Goal: Task Accomplishment & Management: Use online tool/utility

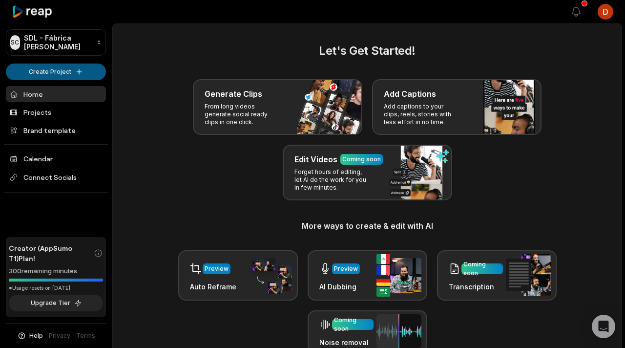
click at [65, 70] on html "SC SDL - Fábrica de Cortes Create Project Home Projects Brand template Calendar…" at bounding box center [312, 174] width 625 height 348
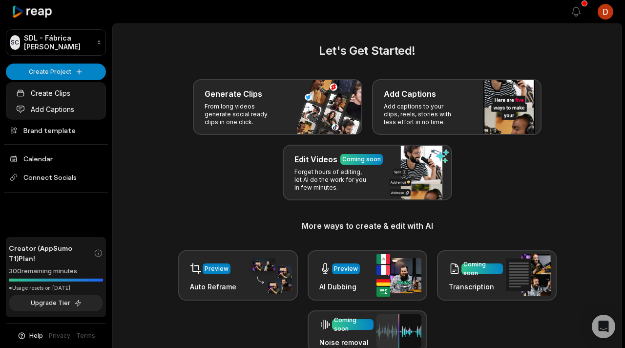
click at [122, 142] on html "SC SDL - Fábrica de Cortes Create Project Home Projects Brand template Calendar…" at bounding box center [312, 174] width 625 height 348
click at [82, 114] on link "Projects" at bounding box center [56, 112] width 100 height 16
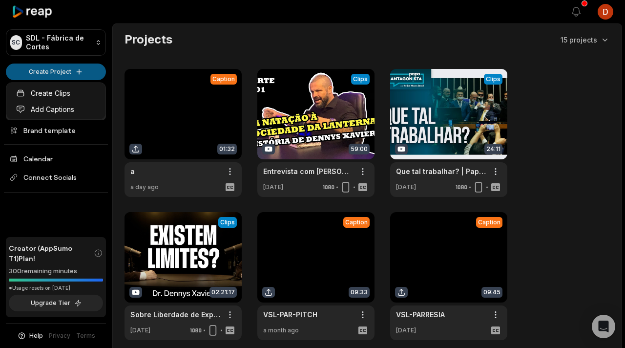
click at [68, 71] on html "SC SDL - Fábrica de Cortes Create Project Home Projects Brand template Calendar…" at bounding box center [312, 174] width 625 height 348
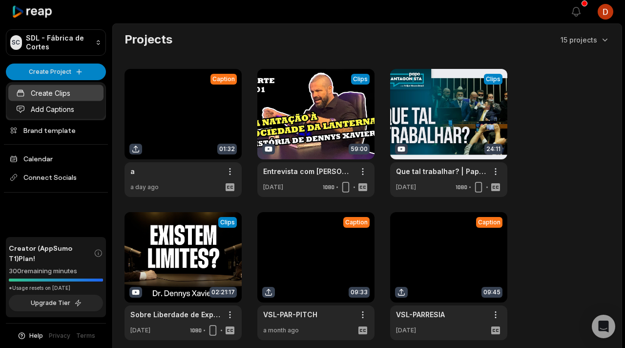
click at [77, 94] on link "Create Clips" at bounding box center [55, 93] width 95 height 16
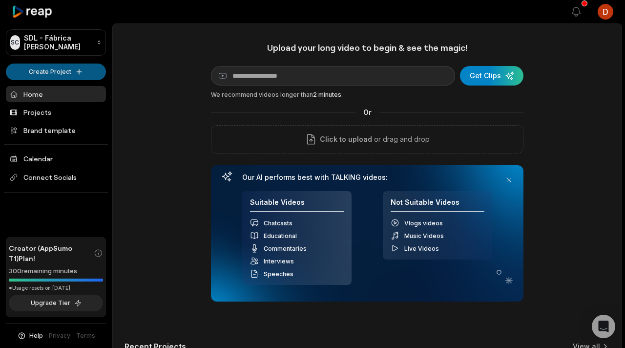
click at [76, 72] on html "SC SDL - Fábrica de Cortes Create Project Home Projects Brand template Calendar…" at bounding box center [312, 174] width 625 height 348
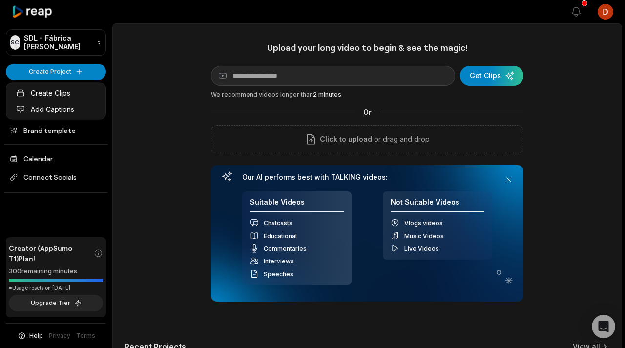
click at [58, 149] on html "SC SDL - Fábrica de Cortes Create Project Home Projects Brand template Calendar…" at bounding box center [312, 174] width 625 height 348
click at [68, 122] on ul "Home Projects Brand template Calendar Connect Socials" at bounding box center [56, 139] width 100 height 106
click at [72, 113] on link "Projects" at bounding box center [56, 112] width 100 height 16
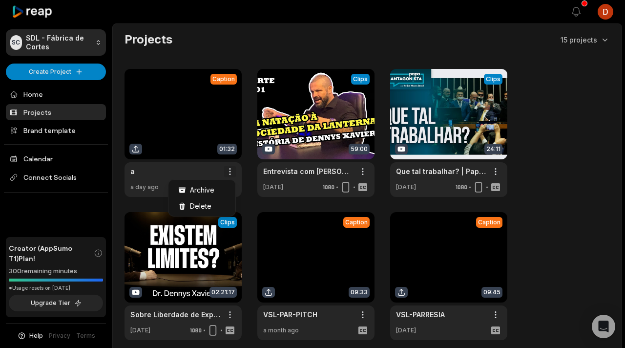
click at [231, 171] on html "SC SDL - Fábrica de Cortes Create Project Home Projects Brand template Calendar…" at bounding box center [312, 174] width 625 height 348
click at [206, 204] on span "Delete" at bounding box center [200, 206] width 21 height 10
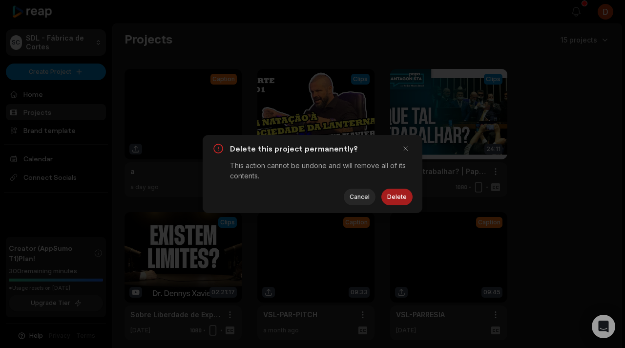
click at [401, 197] on button "Delete" at bounding box center [396, 196] width 31 height 17
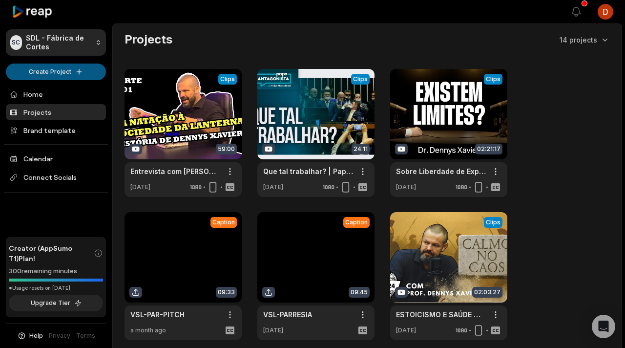
click at [48, 69] on html "SC SDL - Fábrica de Cortes Create Project Home Projects Brand template Calendar…" at bounding box center [312, 174] width 625 height 348
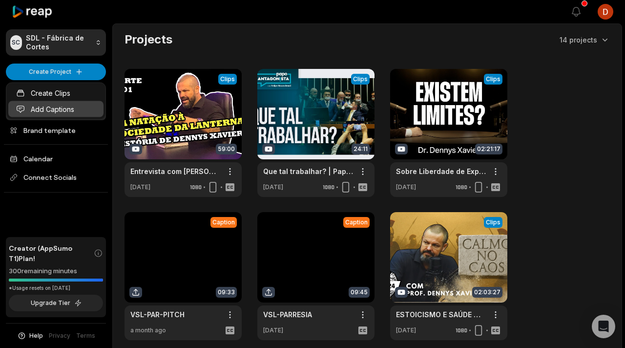
click at [52, 109] on link "Add Captions" at bounding box center [55, 109] width 95 height 16
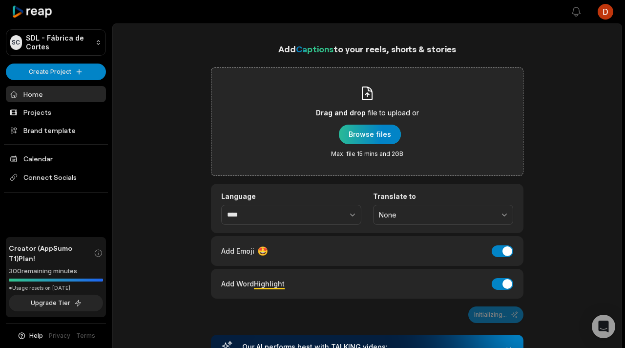
click at [357, 140] on div "button" at bounding box center [370, 134] width 62 height 20
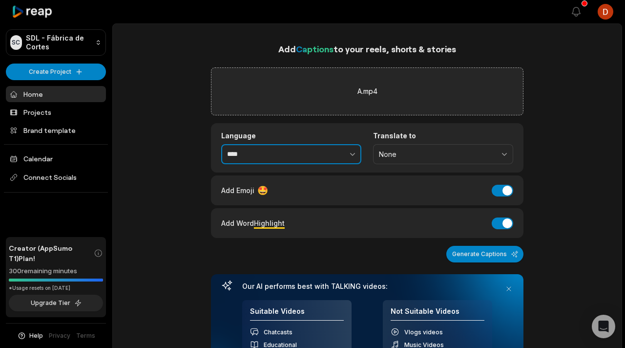
click at [315, 148] on button "button" at bounding box center [331, 154] width 60 height 21
type input "**********"
click at [513, 190] on div "Add Emoji 🤩 Add Emoji" at bounding box center [367, 190] width 312 height 30
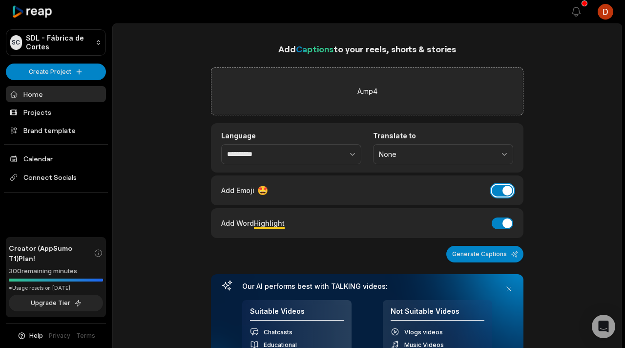
click at [508, 191] on button "Add Emoji" at bounding box center [502, 191] width 21 height 12
click at [506, 224] on button "Add Word Highlight" at bounding box center [502, 223] width 21 height 12
click at [499, 253] on button "Generate Captions" at bounding box center [484, 254] width 77 height 17
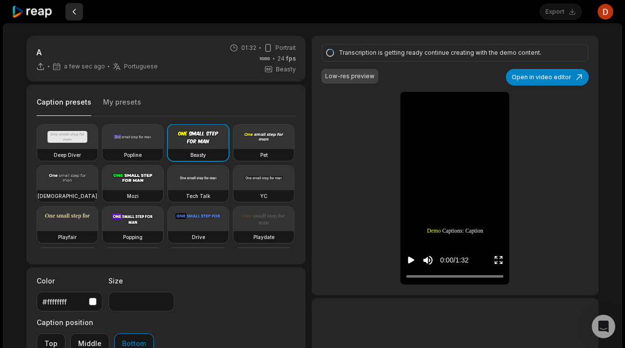
click at [74, 13] on button at bounding box center [74, 12] width 18 height 18
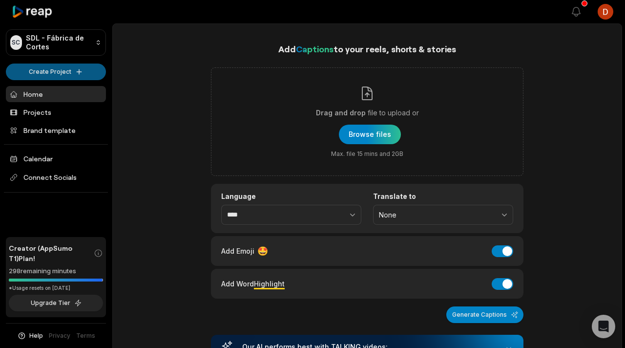
click at [47, 66] on html "SC SDL - Fábrica de Cortes Create Project Home Projects Brand template Calendar…" at bounding box center [312, 174] width 625 height 348
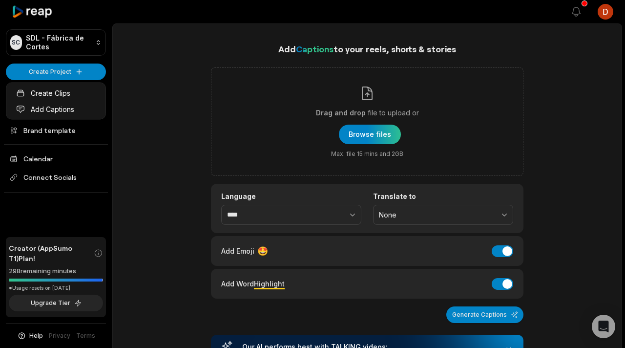
click at [125, 138] on html "SC SDL - Fábrica de Cortes Create Project Home Projects Brand template Calendar…" at bounding box center [312, 174] width 625 height 348
click at [73, 111] on link "Projects" at bounding box center [56, 112] width 100 height 16
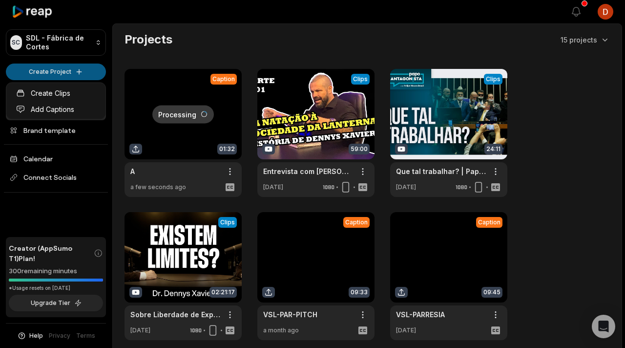
click at [65, 71] on html "SC SDL - Fábrica de Cortes Create Project Home Projects Brand template Calendar…" at bounding box center [312, 174] width 625 height 348
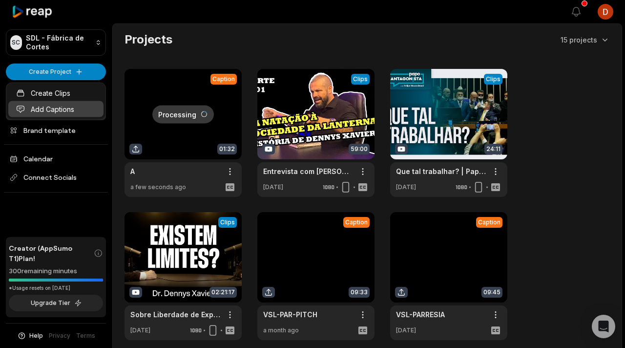
click at [68, 113] on link "Add Captions" at bounding box center [55, 109] width 95 height 16
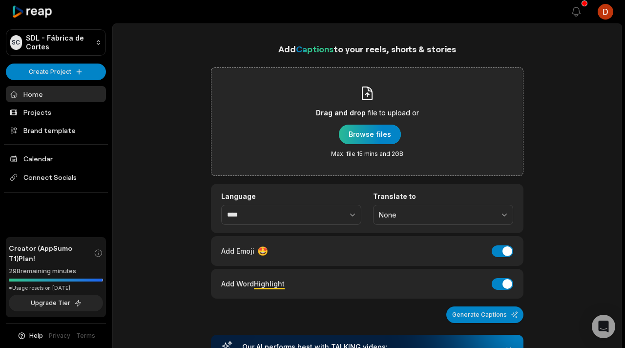
click at [371, 137] on div "button" at bounding box center [370, 134] width 62 height 20
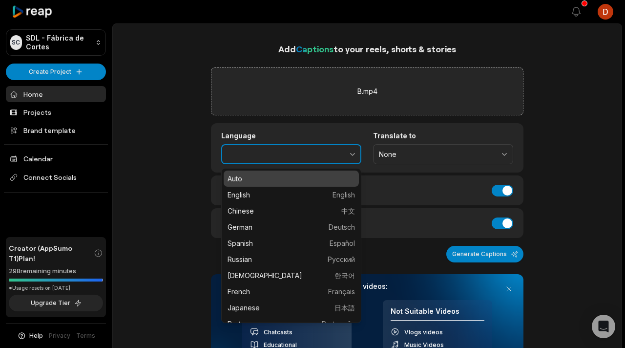
click at [327, 155] on button "button" at bounding box center [331, 154] width 60 height 21
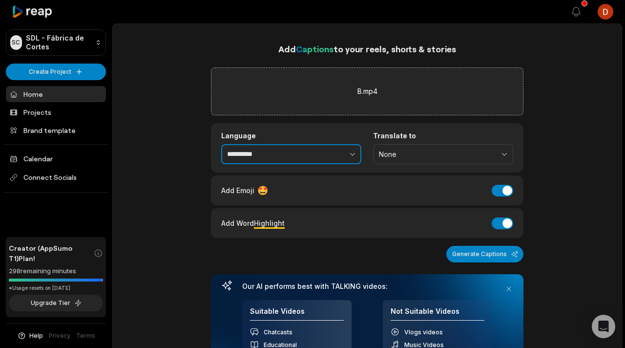
type input "**********"
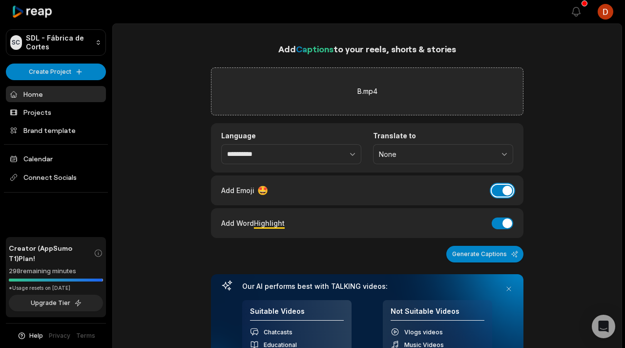
click at [497, 192] on button "Add Emoji" at bounding box center [502, 191] width 21 height 12
click at [497, 225] on button "Add Word Highlight" at bounding box center [502, 223] width 21 height 12
click at [494, 251] on button "Generate Captions" at bounding box center [484, 254] width 77 height 17
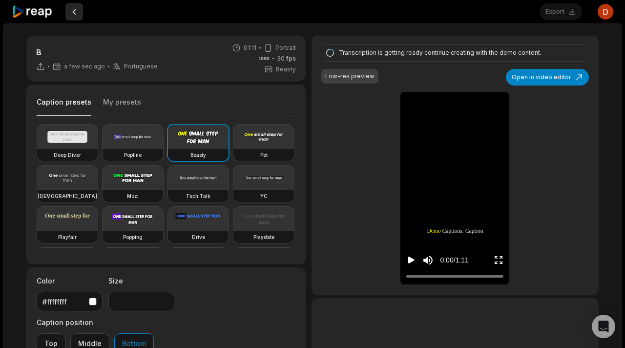
click at [75, 13] on button at bounding box center [74, 12] width 18 height 18
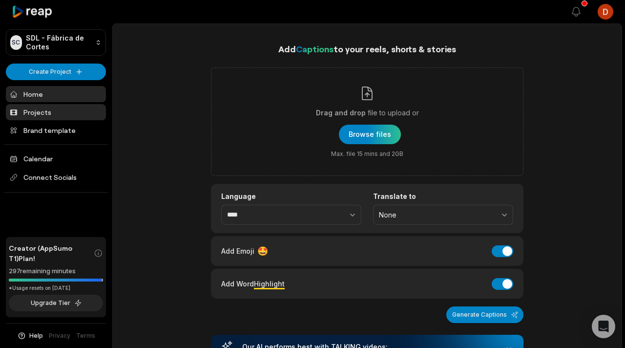
click at [63, 105] on link "Projects" at bounding box center [56, 112] width 100 height 16
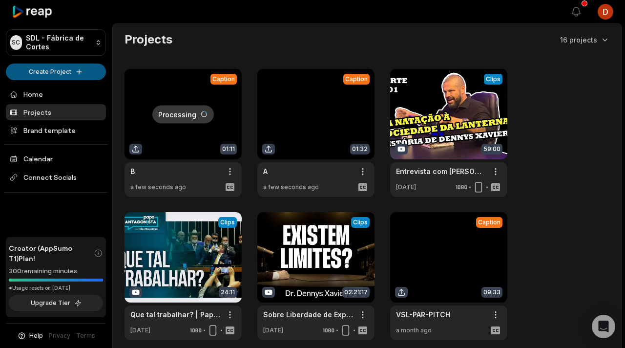
click at [92, 73] on html "SC SDL - Fábrica de Cortes Create Project Home Projects Brand template Calendar…" at bounding box center [312, 174] width 625 height 348
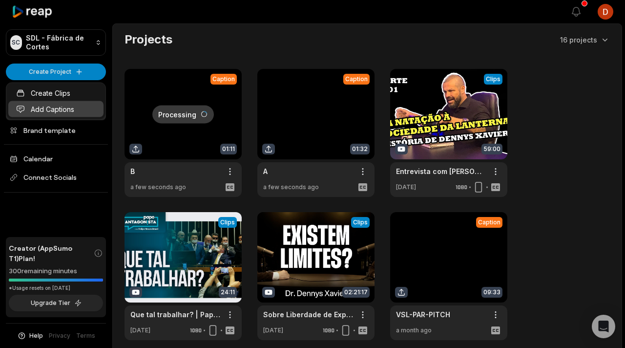
click at [69, 111] on link "Add Captions" at bounding box center [55, 109] width 95 height 16
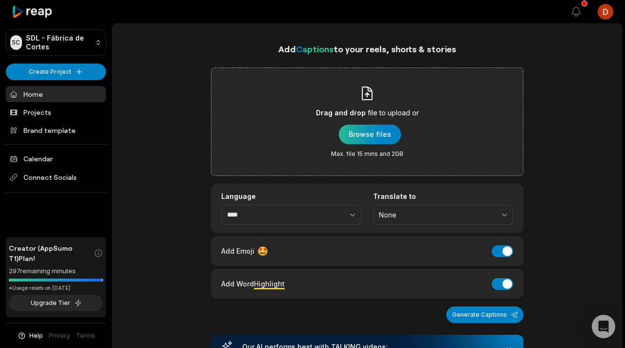
click at [370, 127] on div "button" at bounding box center [370, 134] width 62 height 20
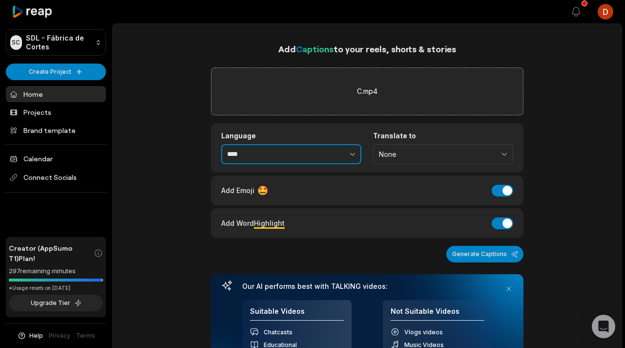
click at [337, 152] on button "button" at bounding box center [331, 154] width 60 height 21
type input "**********"
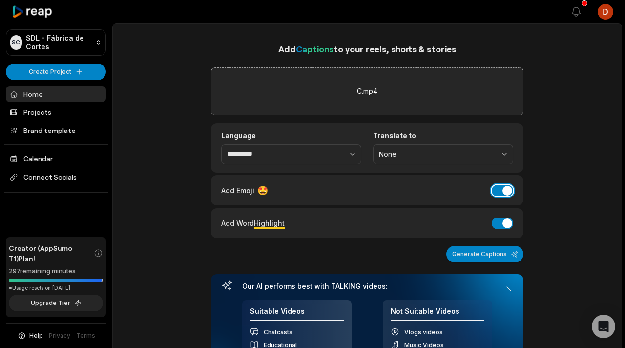
click at [510, 192] on button "Add Emoji" at bounding box center [502, 191] width 21 height 12
click at [504, 223] on button "Add Word Highlight" at bounding box center [502, 223] width 21 height 12
click at [489, 251] on button "Generate Captions" at bounding box center [484, 254] width 77 height 17
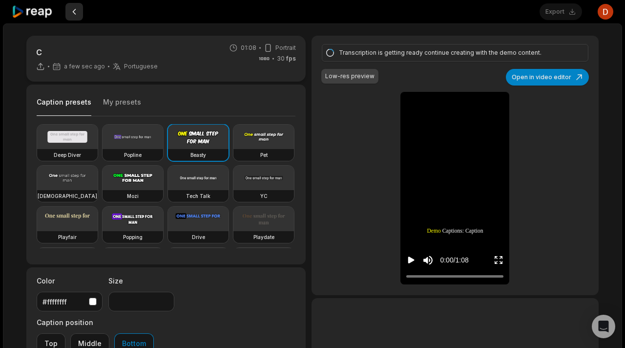
click at [73, 18] on button at bounding box center [74, 12] width 18 height 18
click at [74, 18] on button at bounding box center [74, 12] width 18 height 18
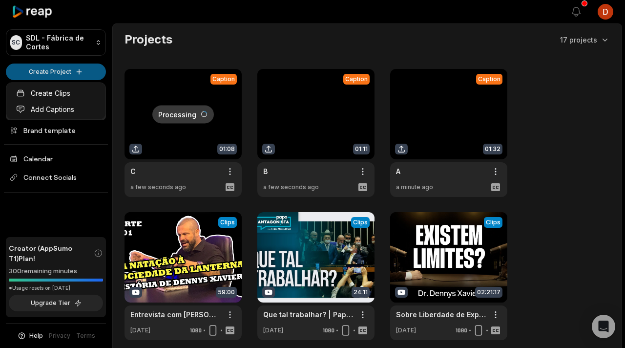
click at [73, 67] on html "SC SDL - Fábrica [PERSON_NAME] Create Project Home Projects Brand template Cale…" at bounding box center [312, 174] width 625 height 348
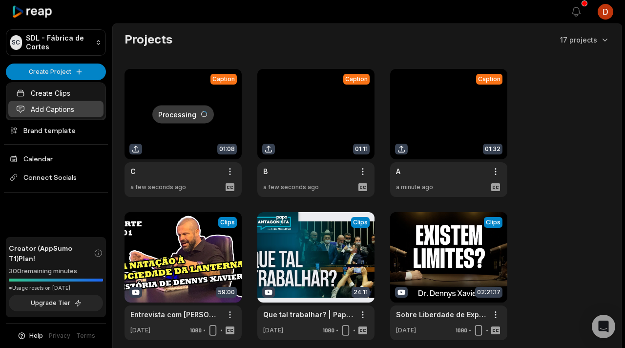
click at [75, 107] on link "Add Captions" at bounding box center [55, 109] width 95 height 16
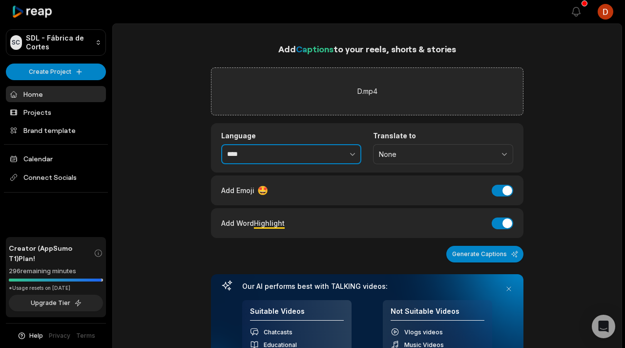
click at [341, 160] on button "button" at bounding box center [331, 154] width 60 height 21
type input "**********"
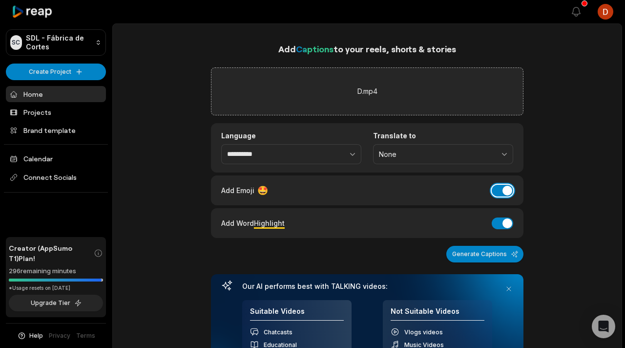
click at [508, 196] on button "Add Emoji" at bounding box center [502, 191] width 21 height 12
click at [503, 229] on div "Add Word Highlight Add Word Highlight" at bounding box center [367, 222] width 292 height 13
click at [504, 226] on button "Add Word Highlight" at bounding box center [502, 223] width 21 height 12
click at [488, 246] on button "Generate Captions" at bounding box center [484, 254] width 77 height 17
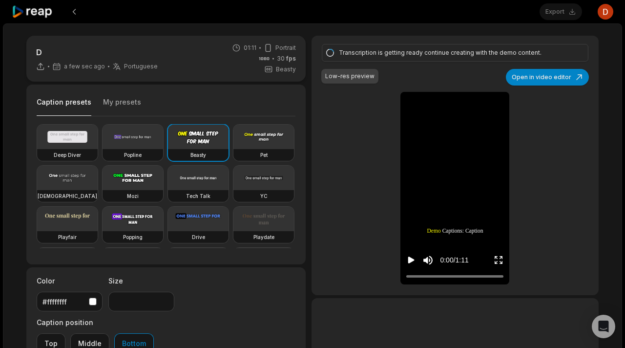
click at [50, 14] on icon at bounding box center [32, 11] width 41 height 13
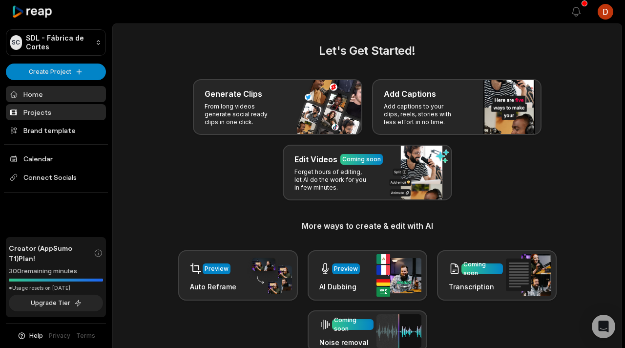
click at [42, 113] on link "Projects" at bounding box center [56, 112] width 100 height 16
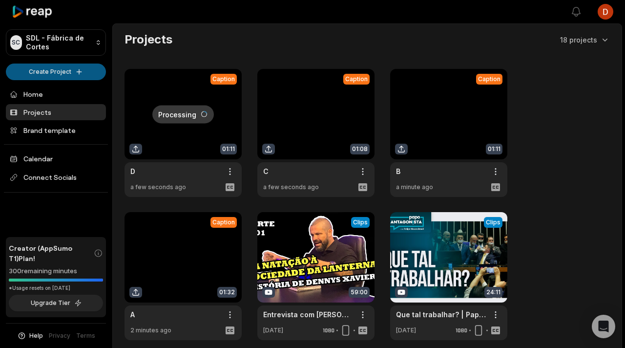
click at [70, 70] on html "SC SDL - Fábrica de Cortes Create Project Home Projects Brand template Calendar…" at bounding box center [312, 174] width 625 height 348
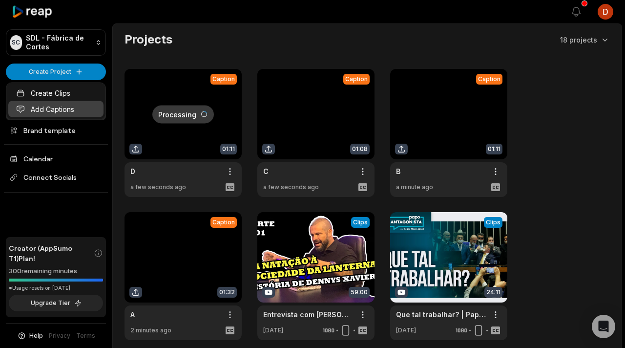
click at [67, 109] on link "Add Captions" at bounding box center [55, 109] width 95 height 16
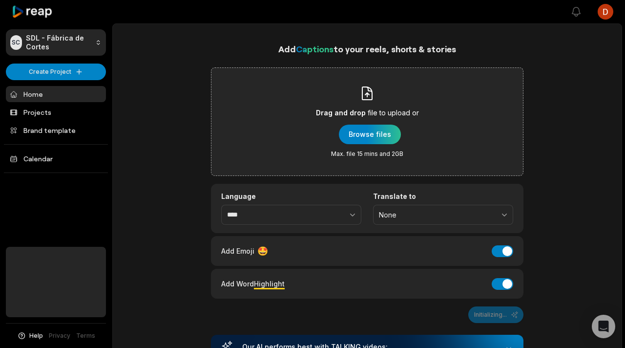
click at [344, 147] on div "Drag and drop file to upload or Browse files Max. file 15 mins and 2GB" at bounding box center [367, 121] width 103 height 72
click at [0, 0] on input "Drag and drop file to upload or Browse files Max. file 15 mins and 2GB" at bounding box center [0, 0] width 0 height 0
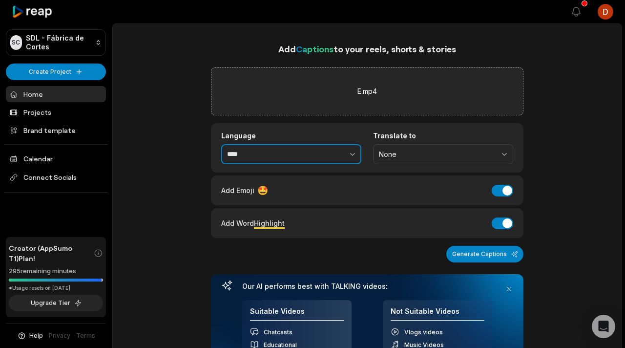
click at [343, 155] on button "button" at bounding box center [331, 154] width 60 height 21
type input "**********"
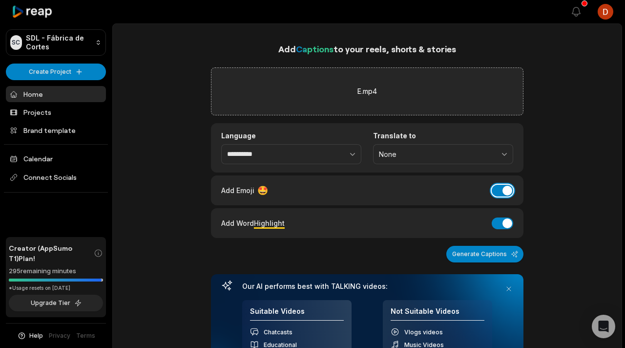
click at [503, 190] on button "Add Emoji" at bounding box center [502, 191] width 21 height 12
click at [501, 226] on button "Add Word Highlight" at bounding box center [502, 223] width 21 height 12
click at [495, 253] on button "Generate Captions" at bounding box center [484, 254] width 77 height 17
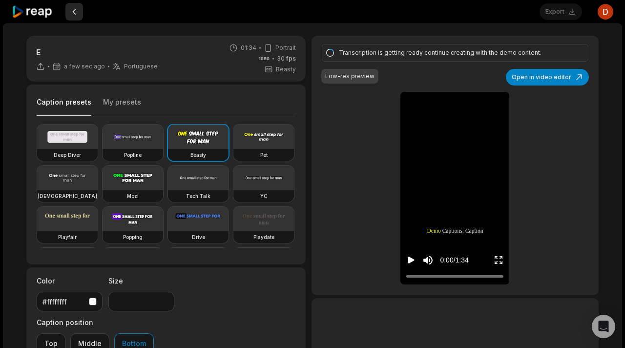
click at [76, 16] on button at bounding box center [74, 12] width 18 height 18
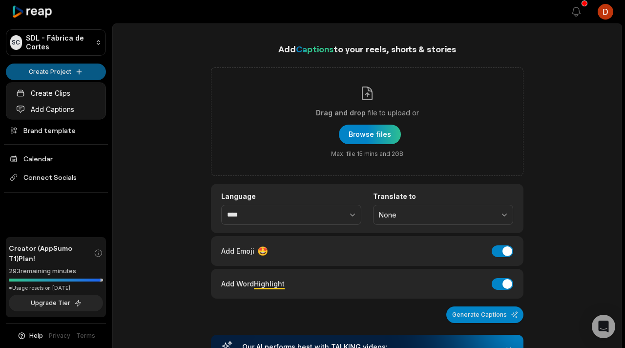
click at [63, 65] on html "SC SDL - Fábrica de Cortes Create Project Home Projects Brand template Calendar…" at bounding box center [312, 174] width 625 height 348
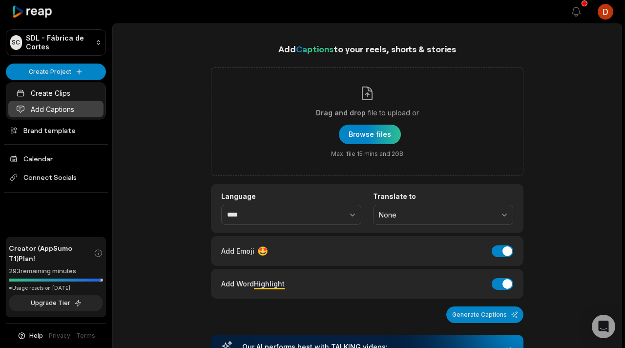
click at [64, 112] on link "Add Captions" at bounding box center [55, 109] width 95 height 16
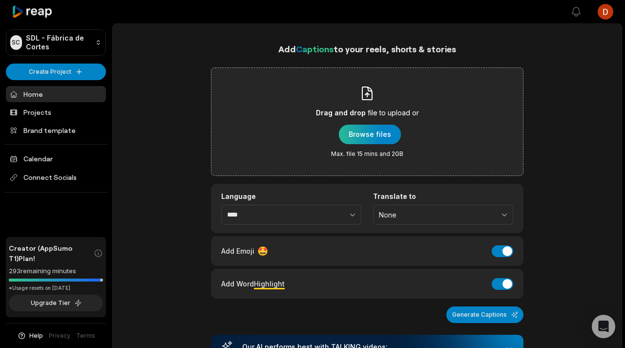
click at [352, 133] on div "button" at bounding box center [370, 134] width 62 height 20
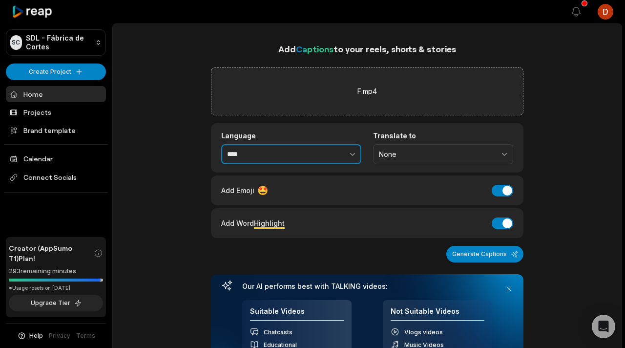
click at [323, 162] on button "button" at bounding box center [331, 154] width 60 height 21
type input "**********"
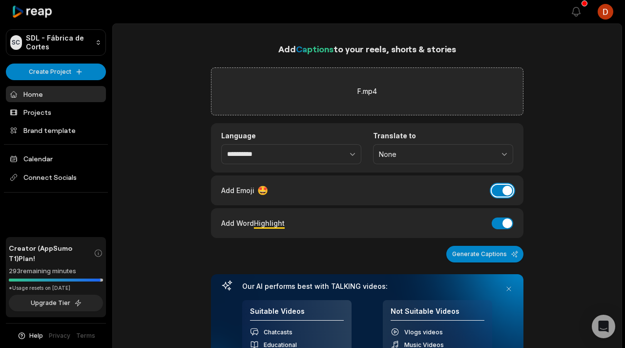
click at [500, 186] on button "Add Emoji" at bounding box center [502, 191] width 21 height 12
click at [500, 226] on button "Add Word Highlight" at bounding box center [502, 223] width 21 height 12
click at [501, 259] on button "Generate Captions" at bounding box center [484, 254] width 77 height 17
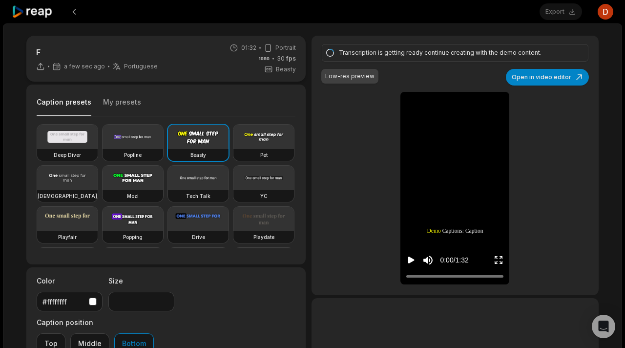
click at [74, 9] on button at bounding box center [74, 12] width 18 height 18
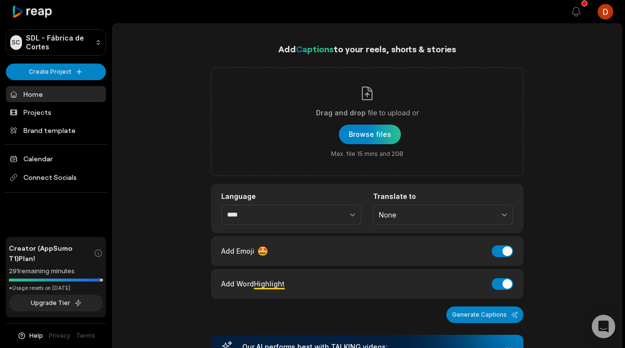
click at [70, 63] on div "SC SDL - Fábrica de Cortes Create Project Home Projects Brand template Calendar…" at bounding box center [56, 174] width 112 height 348
click at [63, 68] on html "SC SDL - Fábrica de Cortes Create Project Home Projects Brand template Calendar…" at bounding box center [312, 174] width 625 height 348
click at [61, 106] on link "Add Captions" at bounding box center [55, 109] width 95 height 16
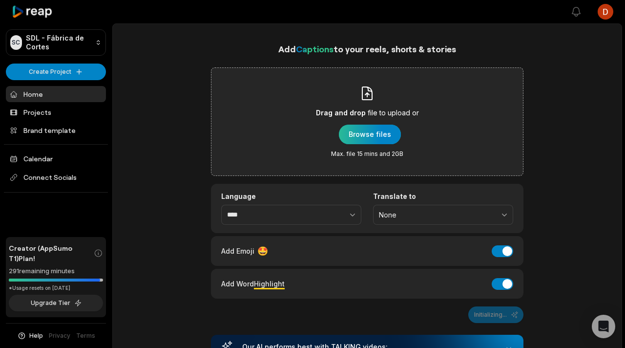
click at [345, 138] on div "button" at bounding box center [370, 134] width 62 height 20
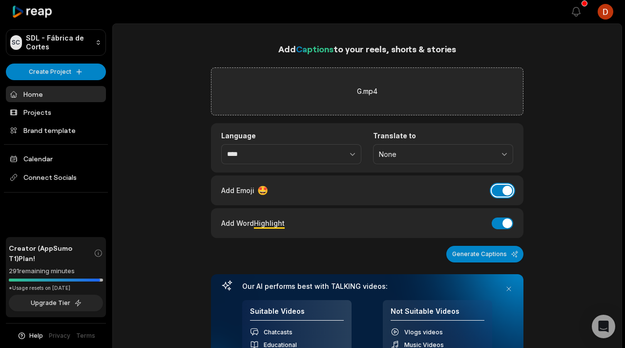
click at [511, 190] on button "Add Emoji" at bounding box center [502, 191] width 21 height 12
click at [502, 217] on button "Add Word Highlight" at bounding box center [502, 223] width 21 height 12
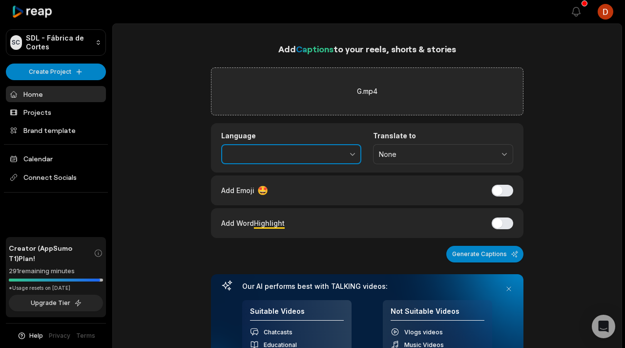
click at [303, 144] on button "button" at bounding box center [331, 154] width 60 height 21
type input "**********"
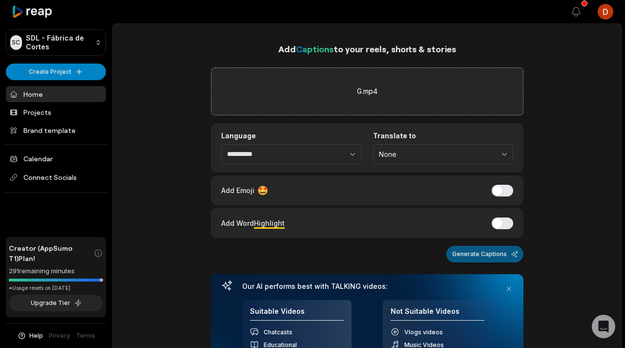
click at [498, 252] on button "Generate Captions" at bounding box center [484, 254] width 77 height 17
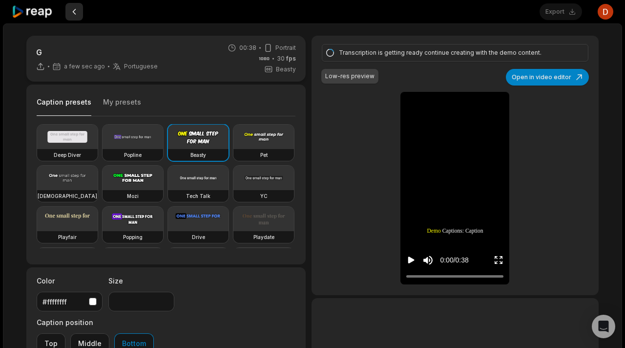
click at [69, 13] on button at bounding box center [74, 12] width 18 height 18
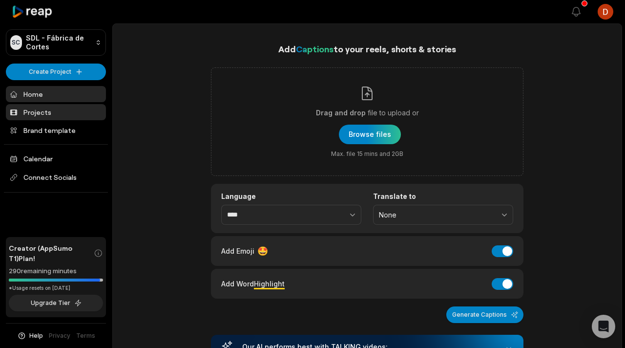
click at [56, 114] on link "Projects" at bounding box center [56, 112] width 100 height 16
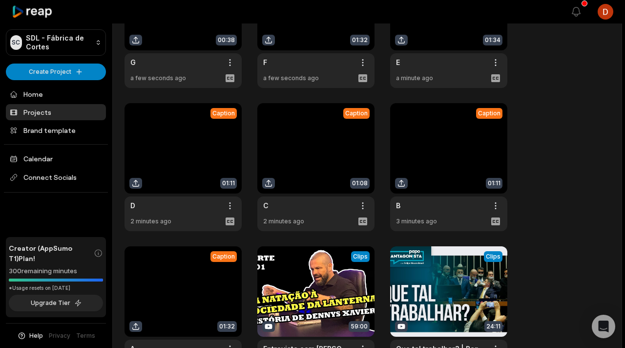
scroll to position [201, 0]
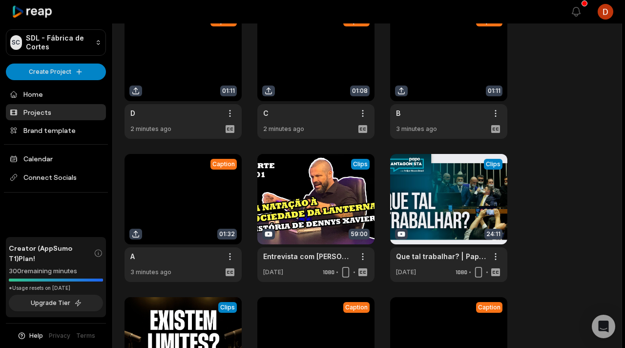
click at [223, 210] on link at bounding box center [182, 218] width 117 height 128
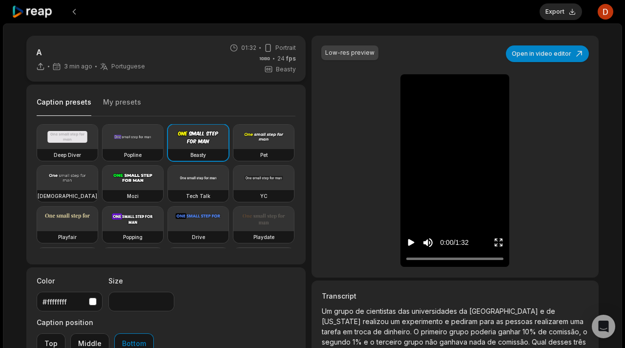
click at [130, 98] on button "My presets" at bounding box center [122, 106] width 38 height 19
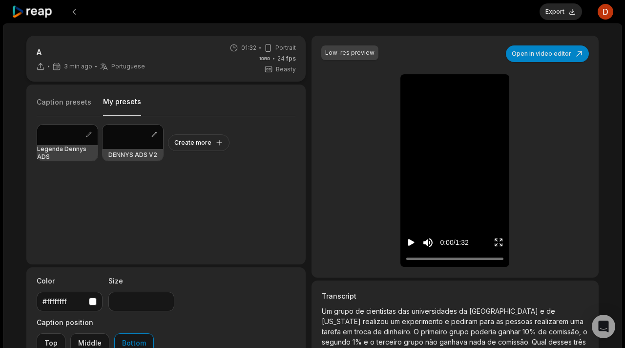
click at [412, 241] on icon "Play video" at bounding box center [411, 242] width 6 height 7
click at [412, 241] on icon "Pause video" at bounding box center [412, 242] width 1 height 7
click at [129, 151] on h3 "DENNYS ADS V2" at bounding box center [132, 155] width 49 height 8
type input "**"
click at [74, 147] on h3 "Legenda Dennys ADS" at bounding box center [67, 153] width 61 height 16
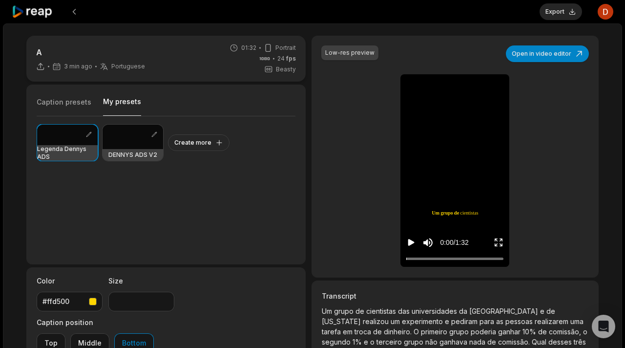
click at [412, 244] on icon "Play video" at bounding box center [411, 242] width 6 height 7
click at [412, 244] on icon "Pause video" at bounding box center [411, 242] width 10 height 10
click at [569, 21] on div "Export Open user menu" at bounding box center [576, 11] width 74 height 23
click at [572, 15] on button "Export" at bounding box center [560, 11] width 42 height 17
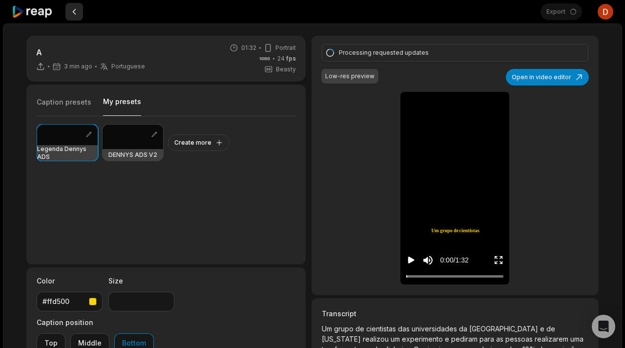
click at [74, 12] on button at bounding box center [74, 12] width 18 height 18
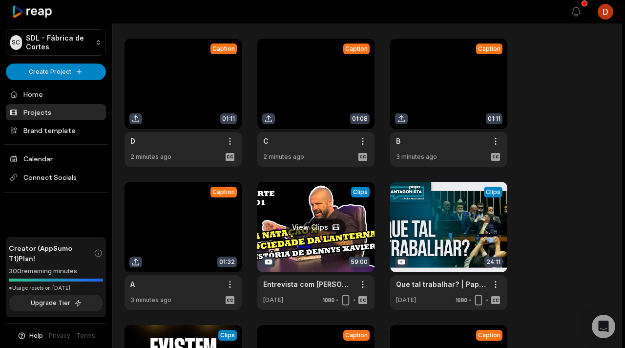
scroll to position [139, 0]
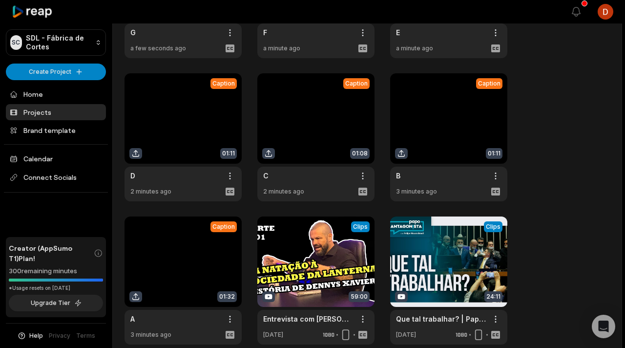
click at [453, 142] on link at bounding box center [448, 137] width 117 height 128
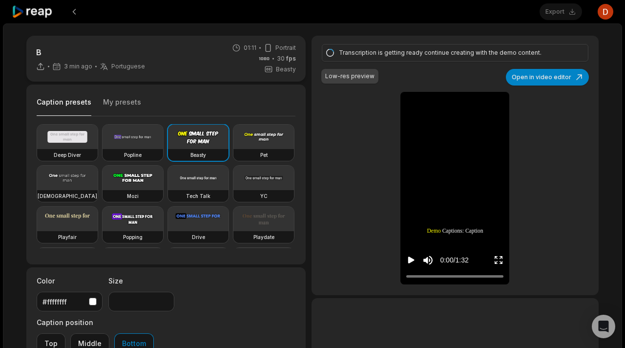
click at [118, 102] on button "My presets" at bounding box center [122, 106] width 38 height 19
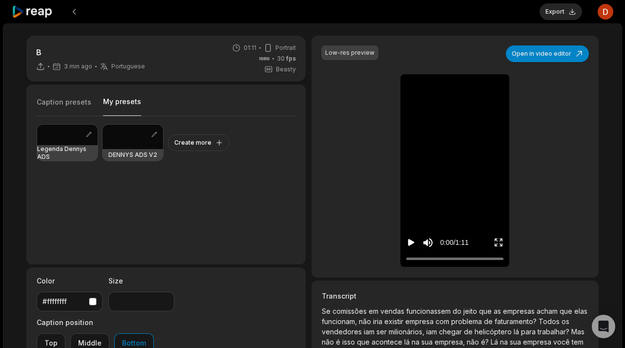
click at [73, 142] on div at bounding box center [67, 134] width 61 height 21
type input "**"
click at [406, 244] on div "0:00 / 1:11" at bounding box center [454, 240] width 109 height 53
click at [406, 243] on div "0:00 / 1:11" at bounding box center [454, 240] width 109 height 53
click at [561, 17] on button "Export" at bounding box center [560, 11] width 42 height 17
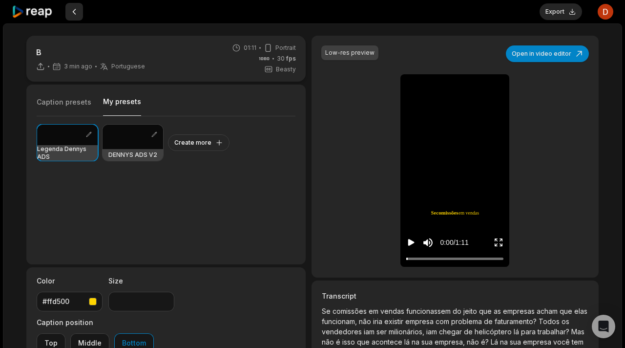
click at [79, 15] on button at bounding box center [74, 12] width 18 height 18
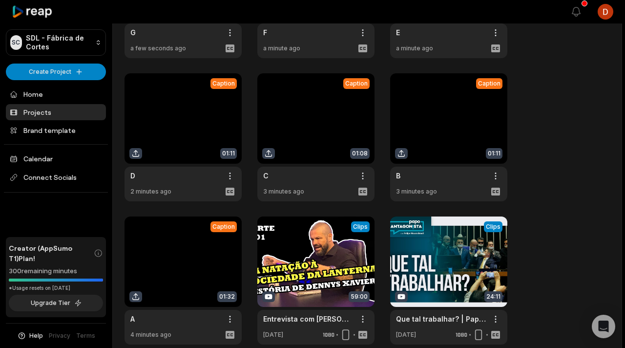
scroll to position [138, 0]
click at [330, 128] on link at bounding box center [315, 138] width 117 height 128
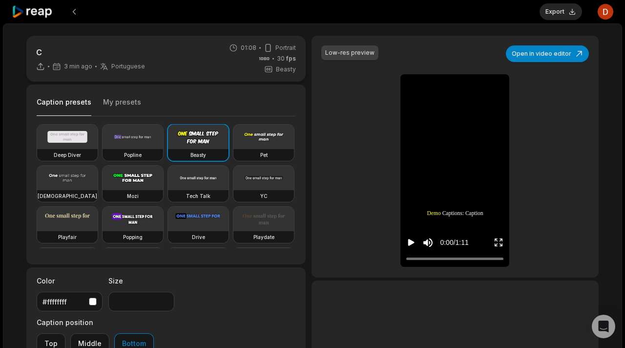
click at [134, 109] on button "My presets" at bounding box center [122, 106] width 38 height 19
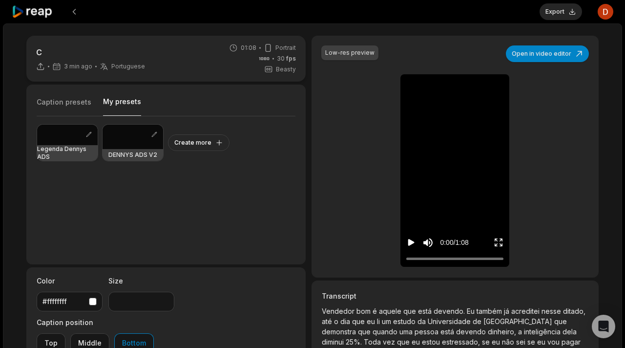
click at [73, 143] on div at bounding box center [67, 134] width 61 height 21
type input "**"
click at [405, 248] on div "0:00 / 1:08" at bounding box center [454, 240] width 109 height 53
click at [404, 248] on div "0:00 / 1:08" at bounding box center [454, 240] width 109 height 53
click at [569, 20] on button "Export" at bounding box center [560, 11] width 42 height 17
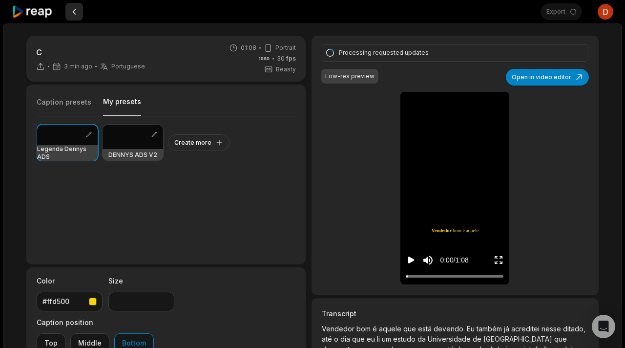
click at [75, 15] on button at bounding box center [74, 12] width 18 height 18
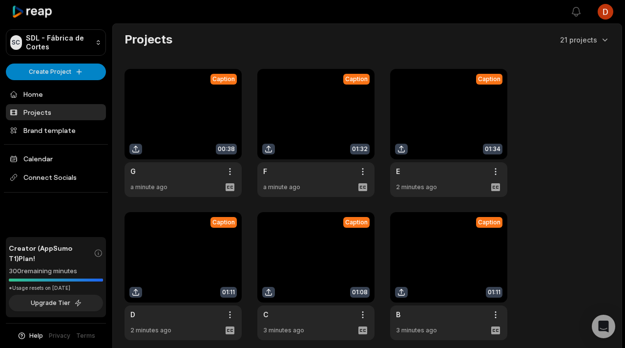
scroll to position [138, 0]
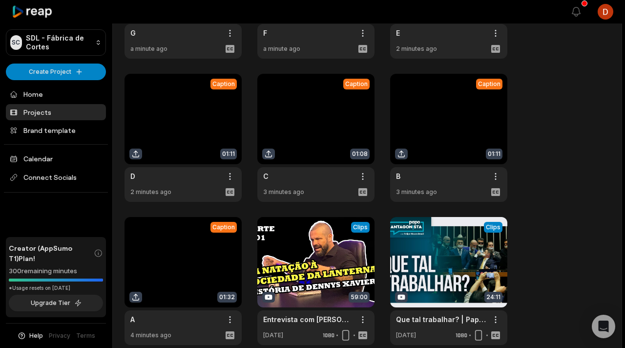
click at [170, 135] on link at bounding box center [182, 138] width 117 height 128
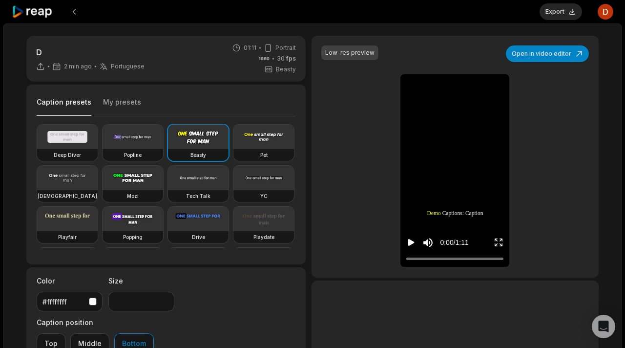
click at [118, 106] on button "My presets" at bounding box center [122, 106] width 38 height 19
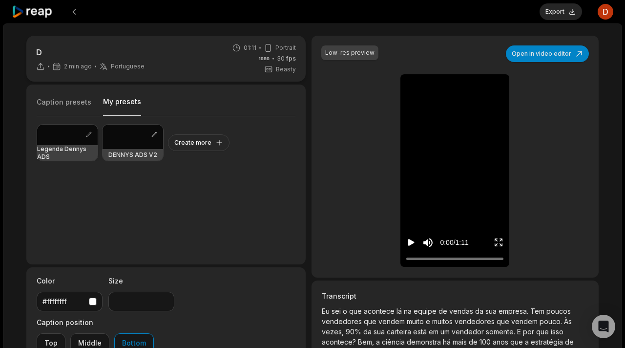
click at [68, 143] on div at bounding box center [67, 134] width 61 height 21
type input "**"
click at [411, 240] on icon "Play video" at bounding box center [411, 242] width 6 height 7
click at [410, 240] on icon "Pause video" at bounding box center [411, 242] width 10 height 10
click at [557, 11] on button "Export" at bounding box center [560, 11] width 42 height 17
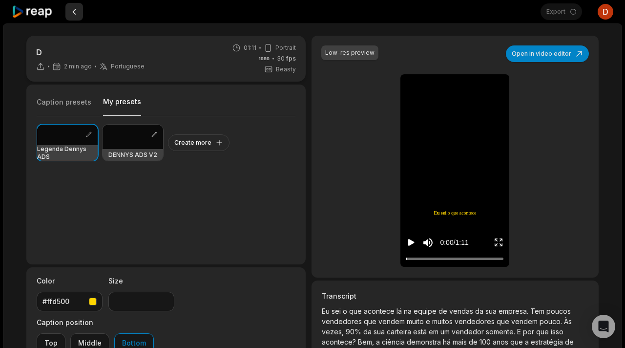
click at [74, 14] on button at bounding box center [74, 12] width 18 height 18
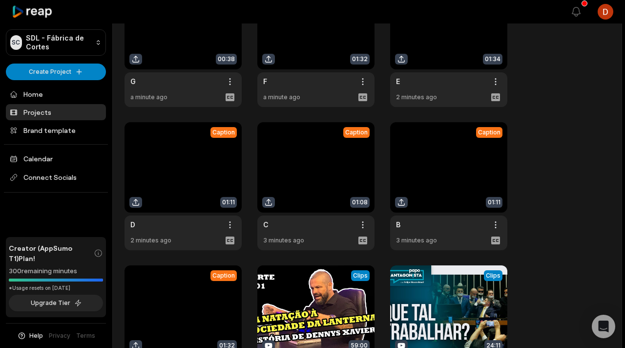
scroll to position [40, 0]
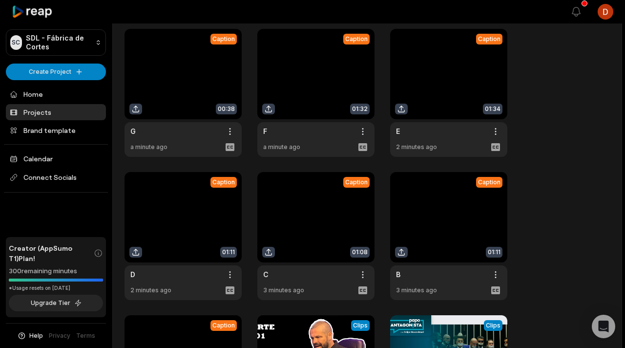
click at [465, 101] on link at bounding box center [448, 93] width 117 height 128
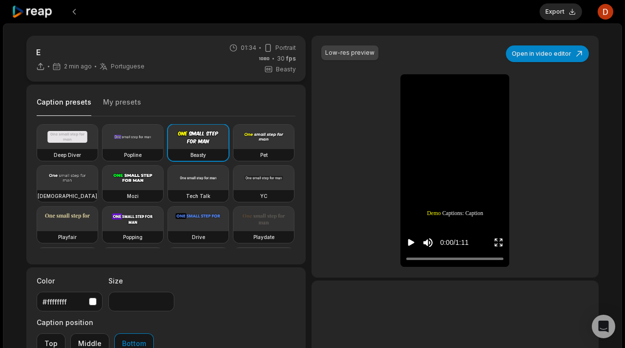
click at [128, 105] on button "My presets" at bounding box center [122, 106] width 38 height 19
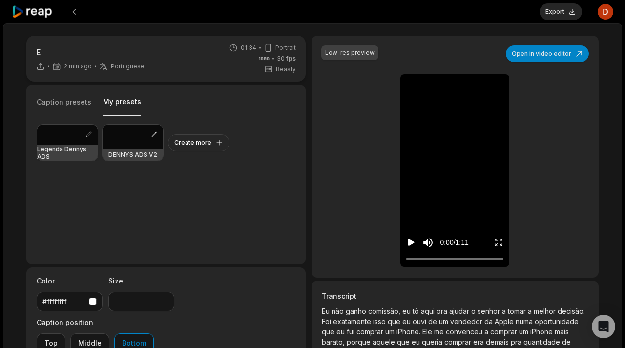
click at [58, 140] on div at bounding box center [67, 134] width 61 height 21
type input "**"
click at [412, 242] on icon "Play video" at bounding box center [411, 242] width 6 height 7
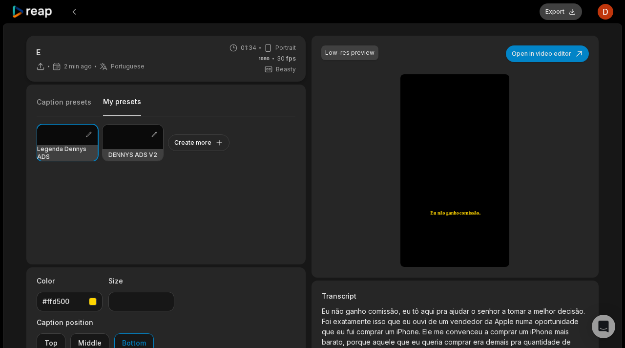
click at [556, 13] on button "Export" at bounding box center [560, 11] width 42 height 17
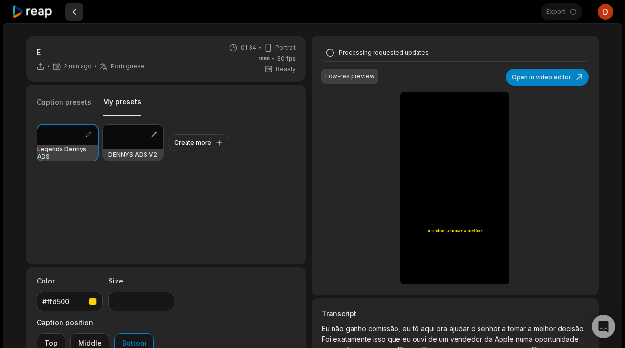
click at [79, 13] on button at bounding box center [74, 12] width 18 height 18
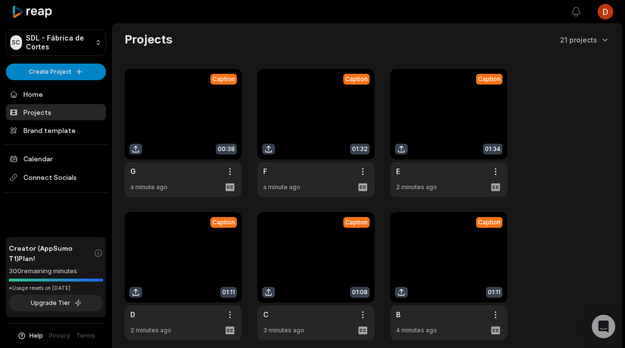
scroll to position [40, 0]
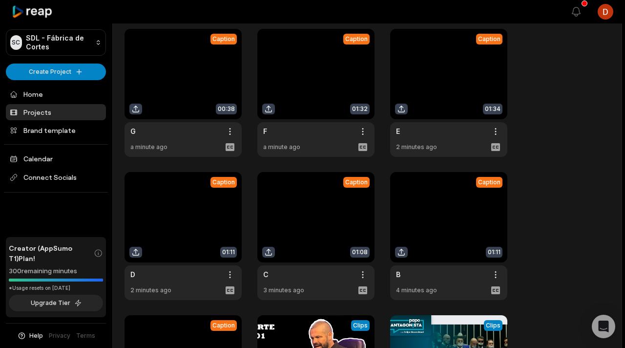
click at [312, 90] on link at bounding box center [315, 93] width 117 height 128
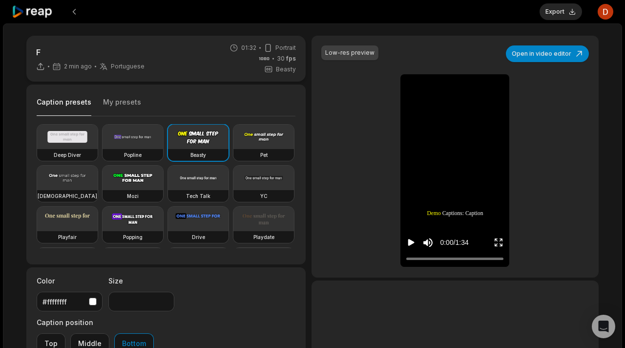
click at [121, 97] on button "My presets" at bounding box center [122, 106] width 38 height 19
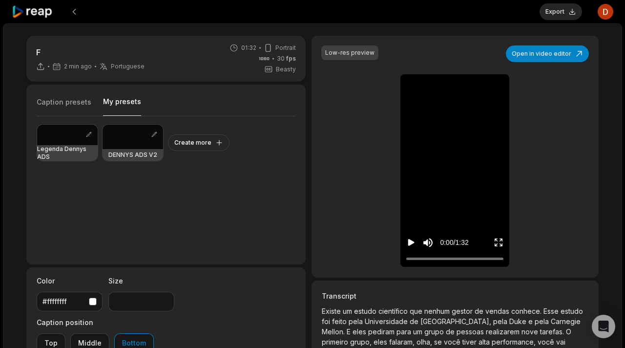
click at [76, 142] on div at bounding box center [67, 134] width 61 height 21
type input "**"
click at [556, 19] on button "Export" at bounding box center [560, 11] width 42 height 17
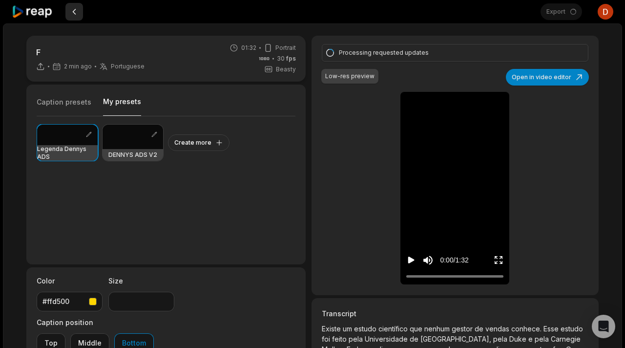
click at [74, 18] on button at bounding box center [74, 12] width 18 height 18
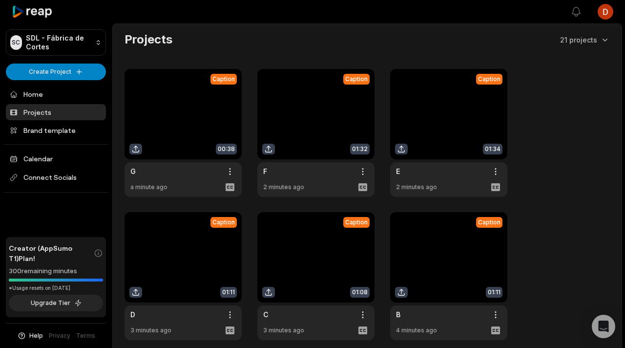
scroll to position [40, 0]
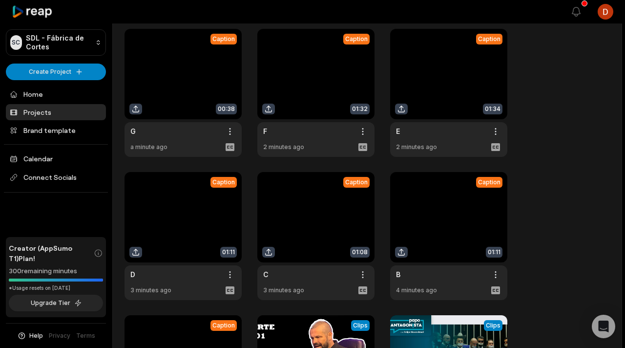
click at [209, 84] on link at bounding box center [182, 93] width 117 height 128
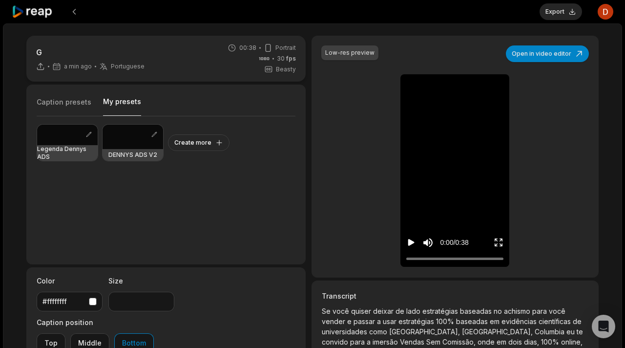
click at [107, 111] on button "My presets" at bounding box center [122, 106] width 38 height 19
click at [80, 132] on div at bounding box center [67, 134] width 61 height 21
type input "**"
click at [413, 241] on icon "Play video" at bounding box center [411, 242] width 10 height 10
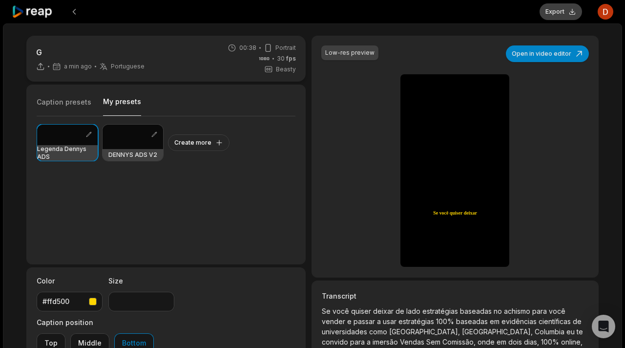
click at [556, 14] on button "Export" at bounding box center [560, 11] width 42 height 17
click at [413, 246] on icon "Pause video" at bounding box center [411, 242] width 10 height 10
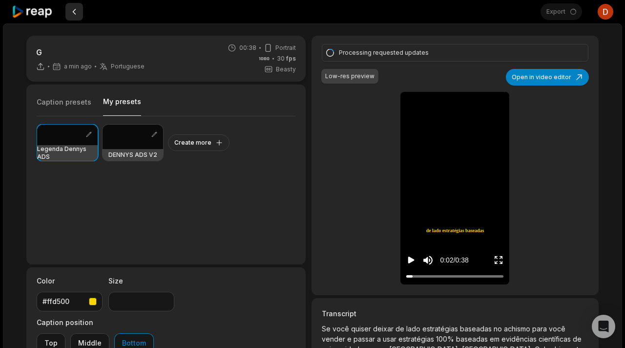
click at [72, 9] on button at bounding box center [74, 12] width 18 height 18
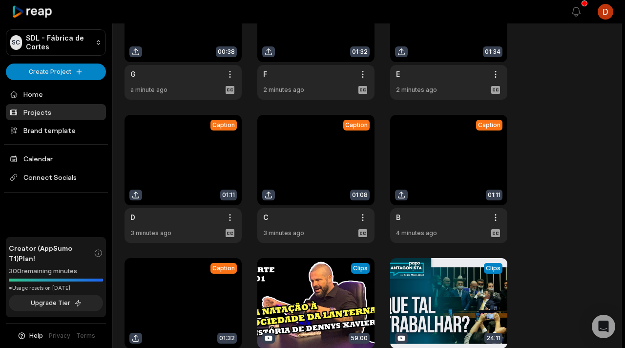
scroll to position [135, 0]
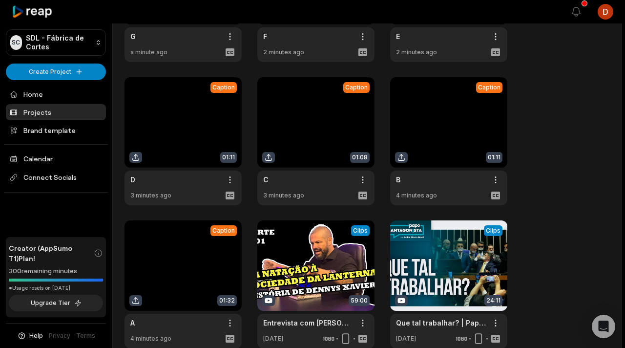
click at [191, 238] on link at bounding box center [182, 284] width 117 height 128
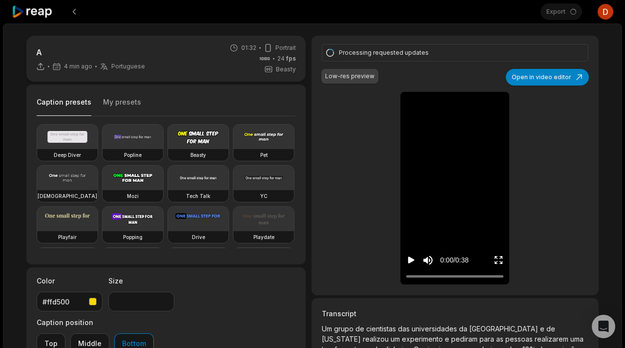
click at [409, 254] on button "Play video" at bounding box center [411, 260] width 10 height 18
click at [411, 263] on icon "Pause video" at bounding box center [411, 260] width 10 height 10
click at [77, 13] on button at bounding box center [74, 12] width 18 height 18
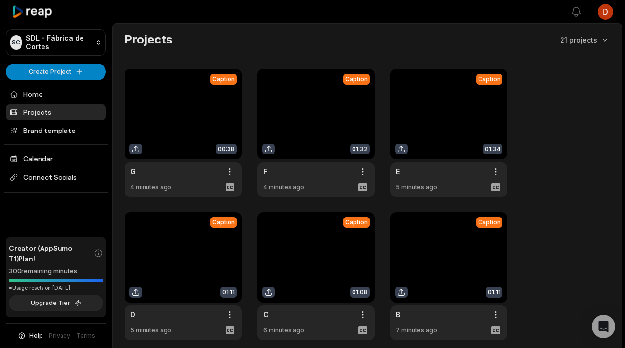
scroll to position [135, 0]
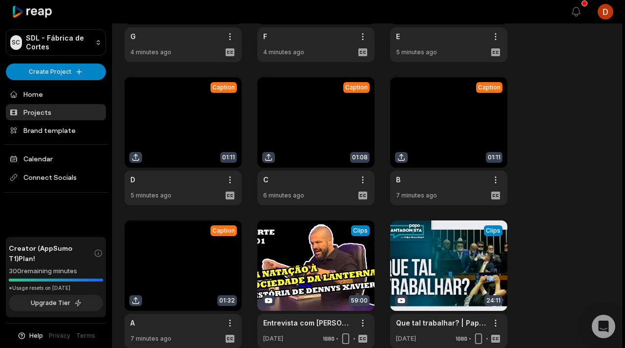
click at [307, 129] on link at bounding box center [315, 141] width 117 height 128
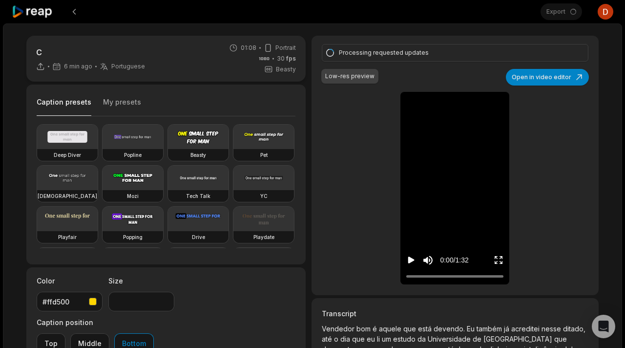
click at [406, 261] on div "0:00 / 1:32" at bounding box center [454, 257] width 109 height 53
click at [408, 260] on icon "Pause video" at bounding box center [411, 260] width 10 height 10
click at [75, 15] on button at bounding box center [74, 12] width 18 height 18
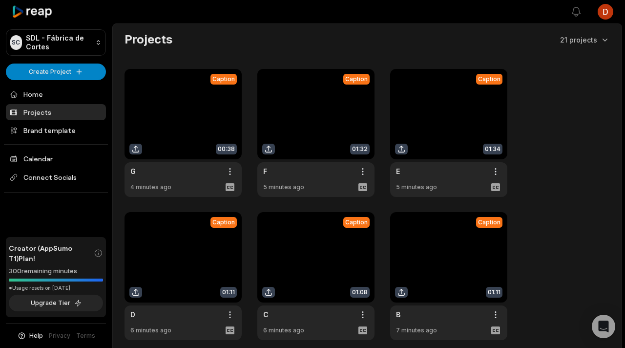
scroll to position [135, 0]
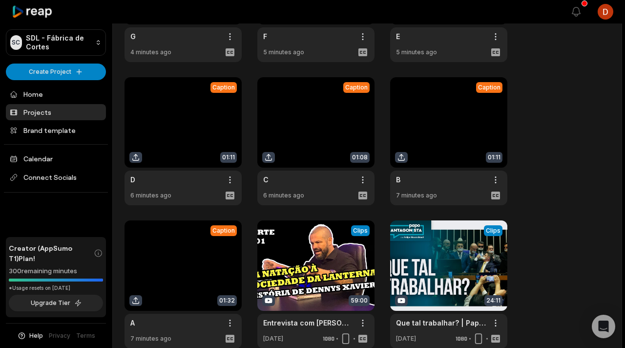
click at [215, 273] on link at bounding box center [182, 284] width 117 height 128
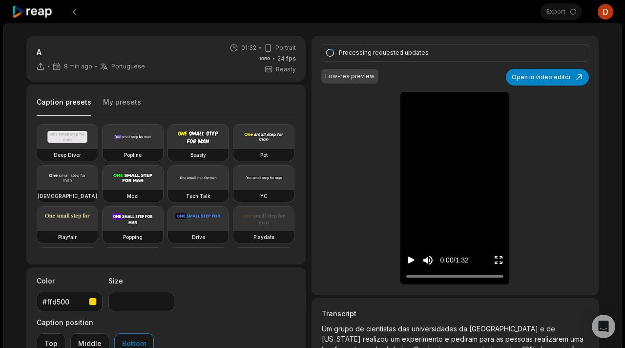
click at [357, 174] on div "Processing requested updates Low-res preview Open in video editor Um grupo de c…" at bounding box center [454, 165] width 287 height 259
click at [78, 14] on button at bounding box center [74, 12] width 18 height 18
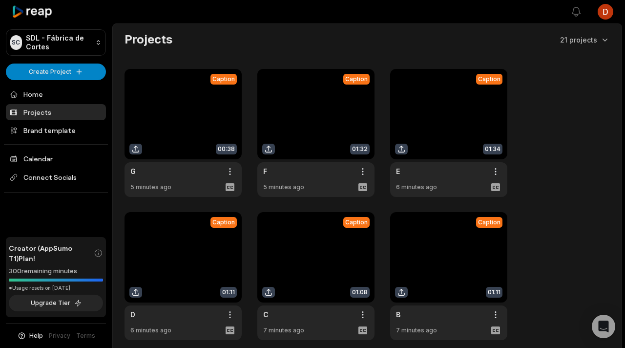
scroll to position [135, 0]
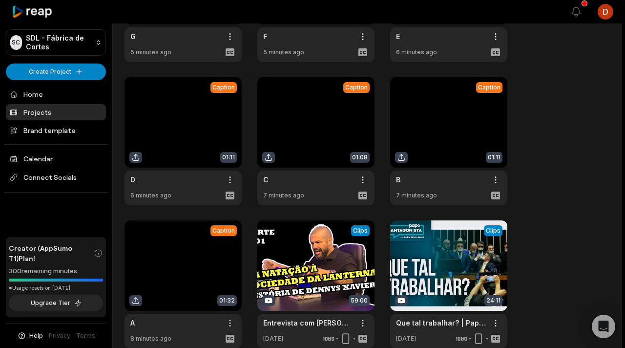
click at [185, 240] on link at bounding box center [182, 284] width 117 height 128
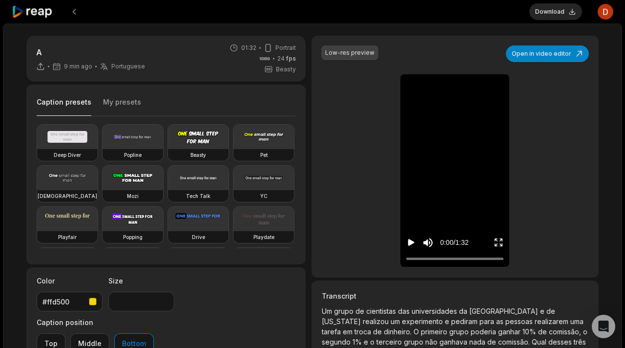
click at [412, 243] on icon "Play video" at bounding box center [411, 242] width 6 height 7
click at [412, 243] on icon "Pause video" at bounding box center [412, 242] width 1 height 7
click at [560, 16] on button "Download" at bounding box center [555, 11] width 53 height 17
click at [79, 16] on button at bounding box center [74, 12] width 18 height 18
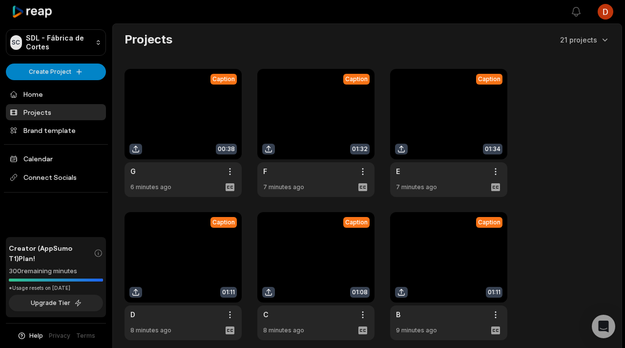
scroll to position [135, 0]
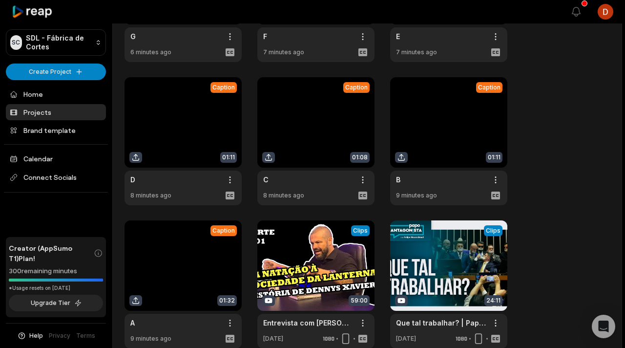
click at [447, 145] on link at bounding box center [448, 141] width 117 height 128
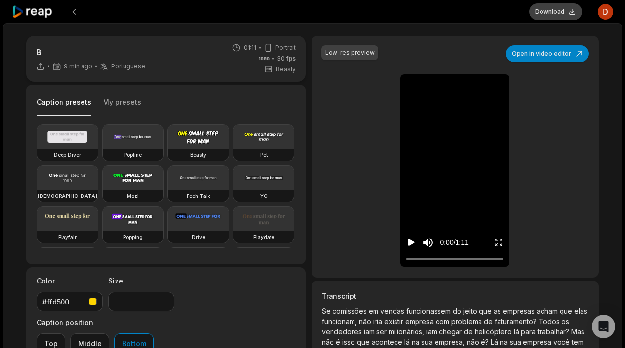
click at [549, 15] on button "Download" at bounding box center [555, 11] width 53 height 17
click at [73, 14] on button at bounding box center [74, 12] width 18 height 18
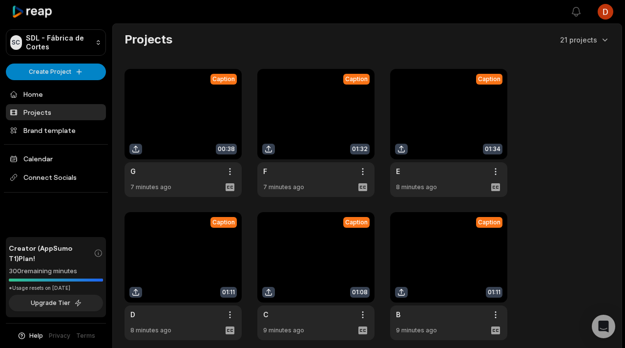
scroll to position [135, 0]
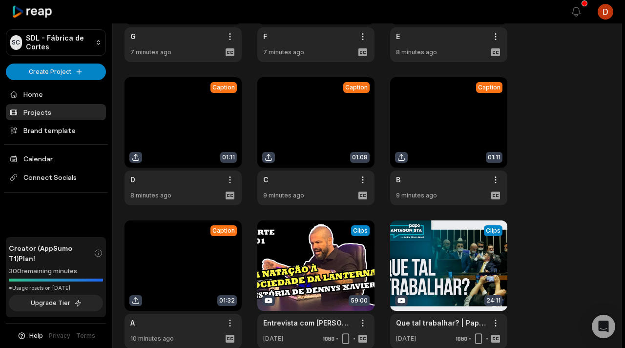
click at [328, 113] on link at bounding box center [315, 141] width 117 height 128
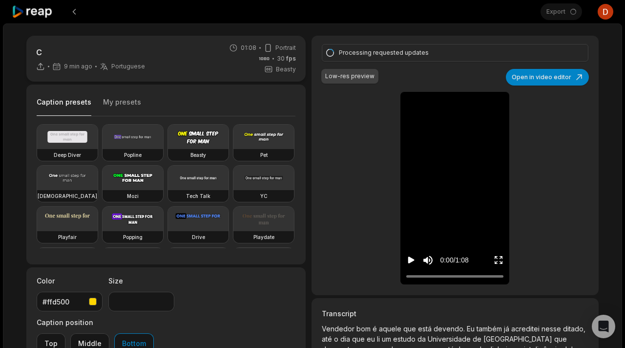
click at [466, 27] on div "C 9 min ago Portuguese pt 01:08 Portrait 30 fps Beasty Caption presets My prese…" at bounding box center [312, 261] width 619 height 476
click at [70, 8] on button at bounding box center [74, 12] width 18 height 18
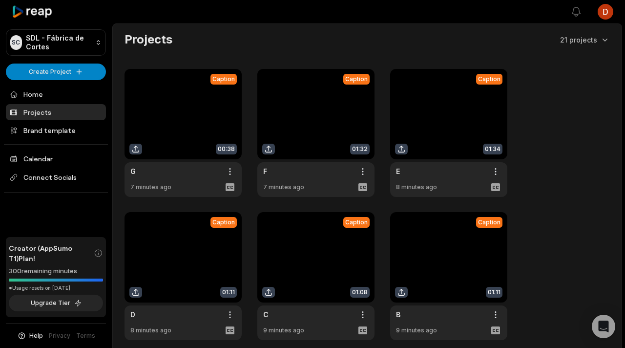
scroll to position [135, 0]
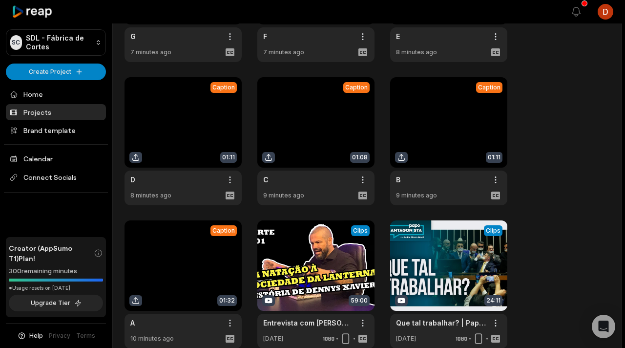
click at [203, 143] on link at bounding box center [182, 141] width 117 height 128
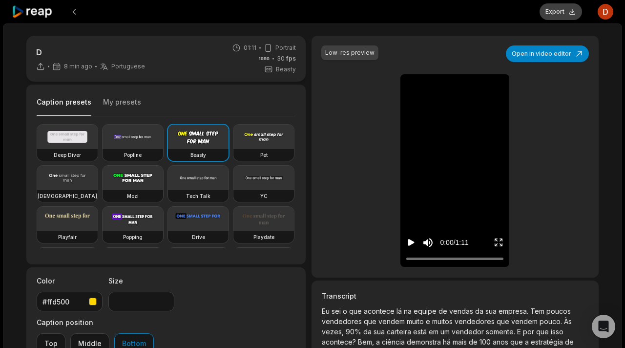
type input "**"
click at [557, 18] on button "Download" at bounding box center [555, 11] width 53 height 17
click at [80, 14] on button at bounding box center [74, 12] width 18 height 18
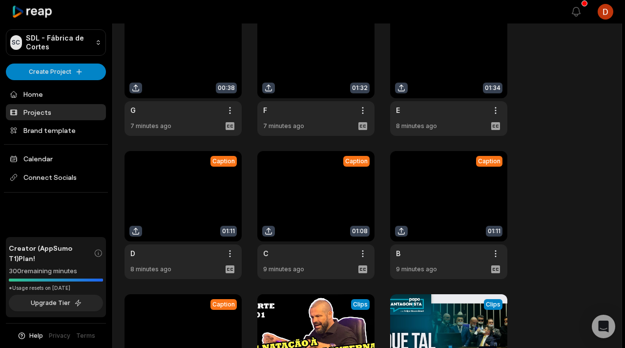
scroll to position [55, 0]
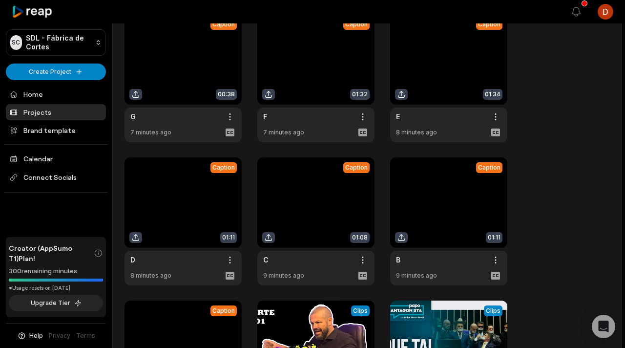
click at [426, 91] on link at bounding box center [448, 78] width 117 height 128
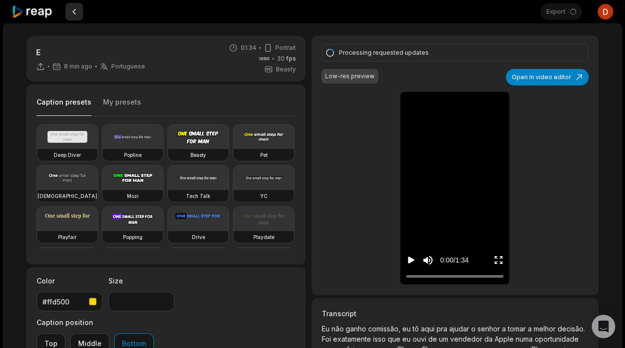
click at [73, 16] on button at bounding box center [74, 12] width 18 height 18
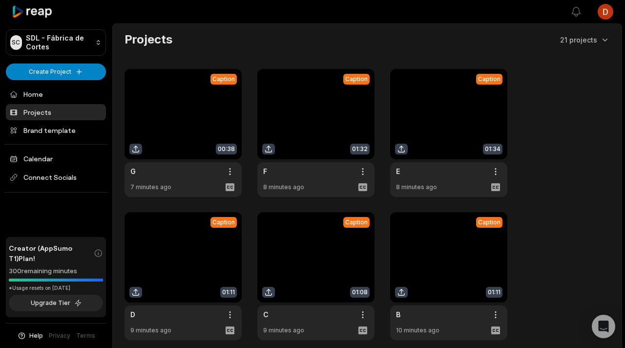
scroll to position [55, 0]
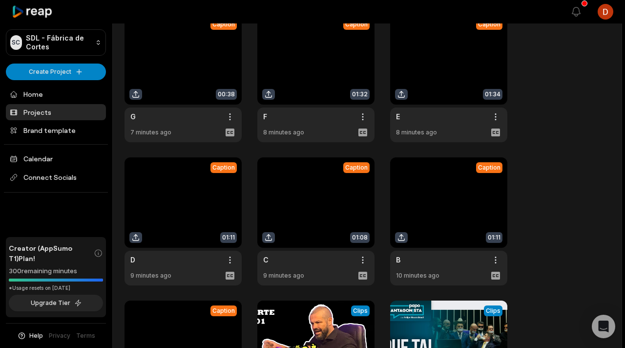
click at [287, 191] on link at bounding box center [315, 221] width 117 height 128
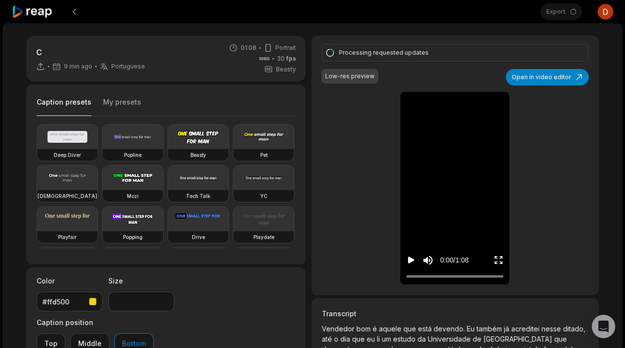
click at [351, 103] on div "Processing requested updates Low-res preview Open in video editor Vendedor bom …" at bounding box center [454, 165] width 287 height 259
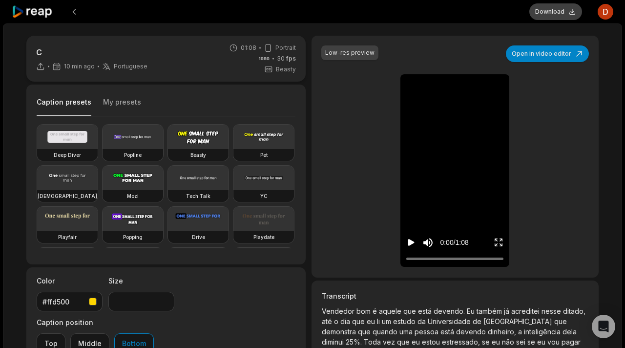
click at [559, 13] on button "Download" at bounding box center [555, 11] width 53 height 17
click at [73, 12] on button at bounding box center [74, 12] width 18 height 18
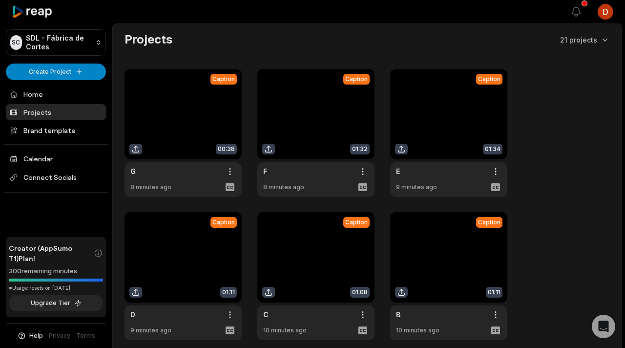
click at [427, 143] on link at bounding box center [448, 133] width 117 height 128
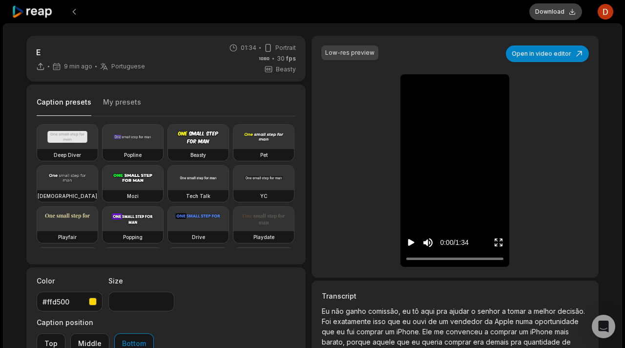
click at [551, 13] on button "Download" at bounding box center [555, 11] width 53 height 17
click at [78, 17] on button at bounding box center [74, 12] width 18 height 18
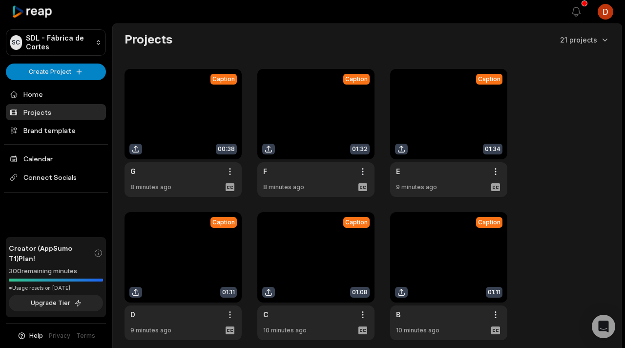
click at [333, 121] on link at bounding box center [315, 133] width 117 height 128
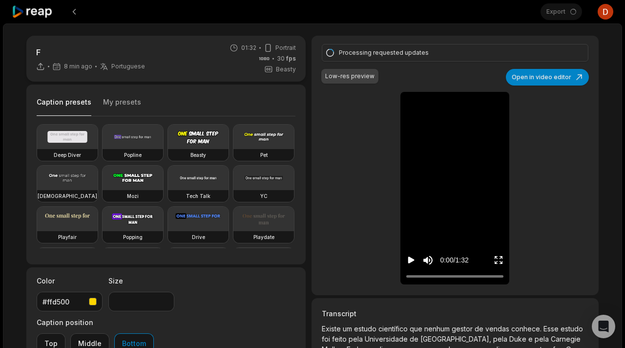
click at [490, 48] on div "Processing requested updates" at bounding box center [461, 53] width 245 height 10
click at [74, 10] on button at bounding box center [74, 12] width 18 height 18
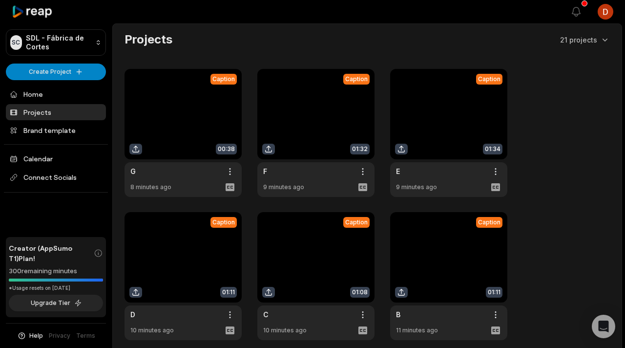
click at [189, 134] on link at bounding box center [182, 133] width 117 height 128
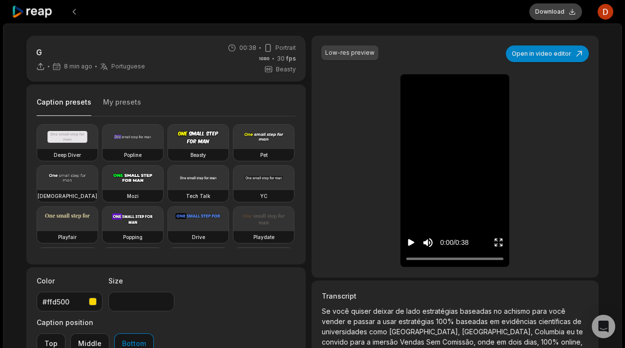
click at [557, 13] on button "Download" at bounding box center [555, 11] width 53 height 17
click at [69, 12] on button at bounding box center [74, 12] width 18 height 18
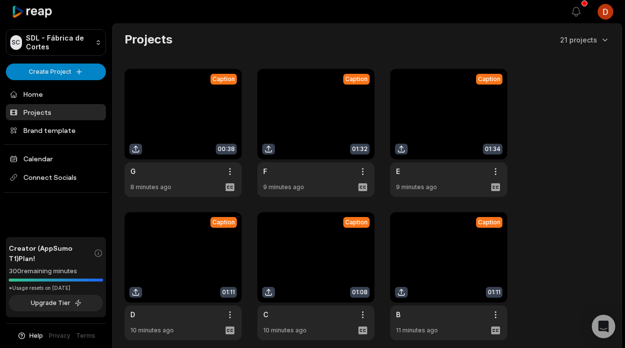
click at [311, 114] on link at bounding box center [315, 133] width 117 height 128
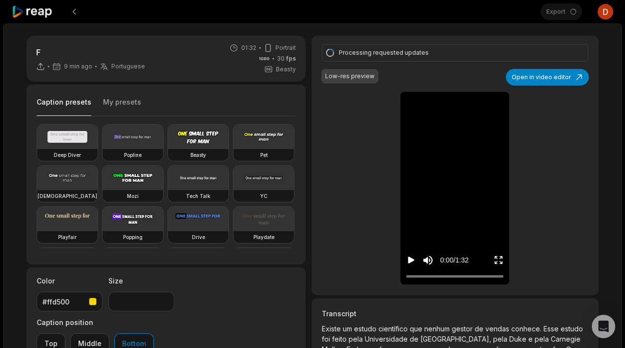
click at [450, 48] on div "Processing requested updates" at bounding box center [461, 53] width 245 height 10
click at [443, 56] on div "Processing requested updates" at bounding box center [453, 52] width 229 height 9
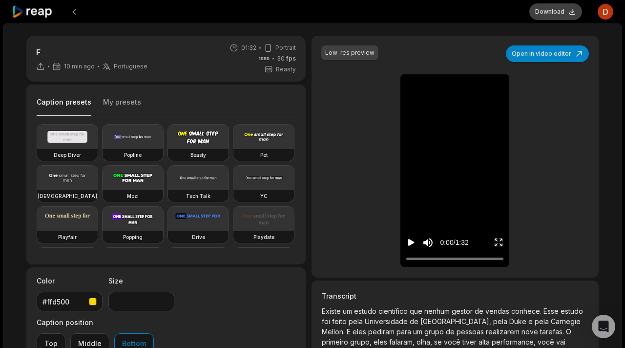
click at [548, 13] on button "Download" at bounding box center [555, 11] width 53 height 17
